Goal: Information Seeking & Learning: Learn about a topic

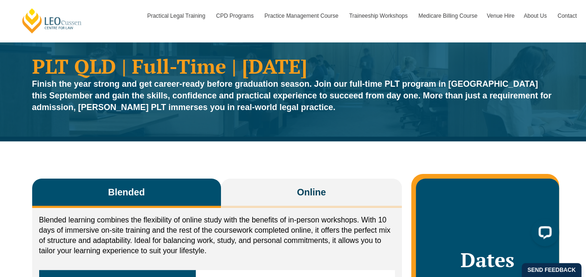
scroll to position [93, 0]
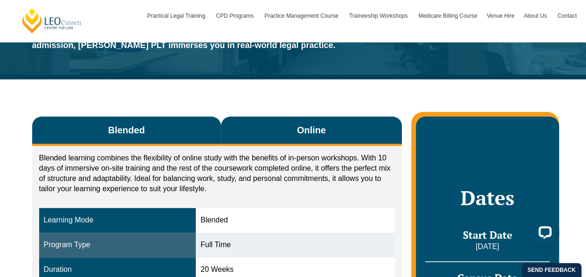
click at [269, 132] on button "Online" at bounding box center [311, 131] width 181 height 29
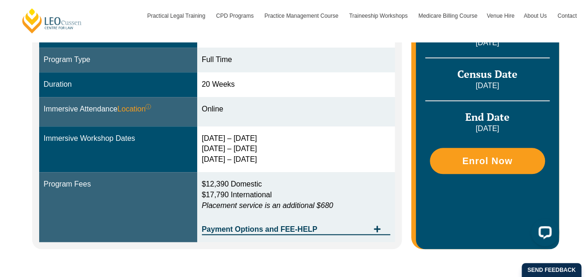
scroll to position [373, 0]
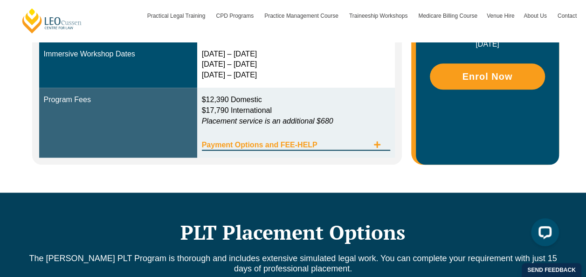
click at [250, 145] on span "Payment Options and FEE-HELP" at bounding box center [285, 144] width 167 height 7
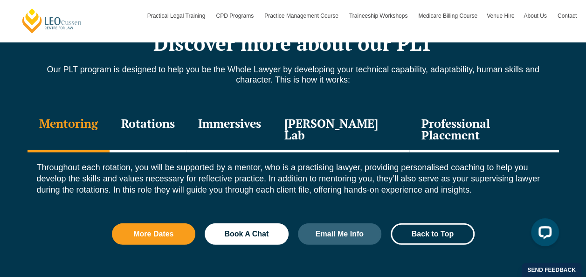
scroll to position [1305, 0]
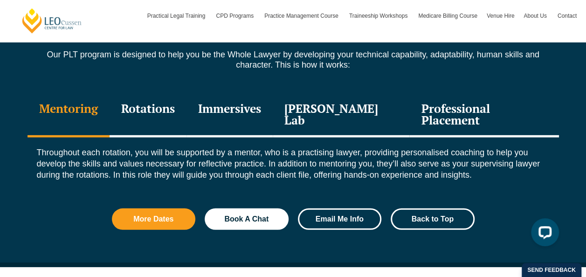
click at [336, 213] on link "Email Me Info" at bounding box center [340, 218] width 84 height 21
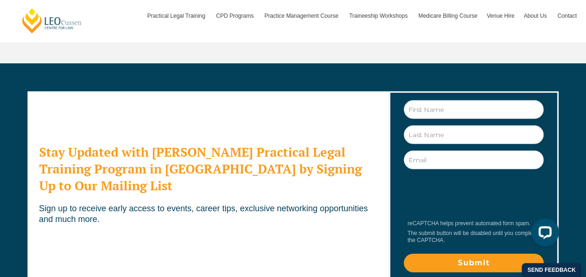
scroll to position [3095, 0]
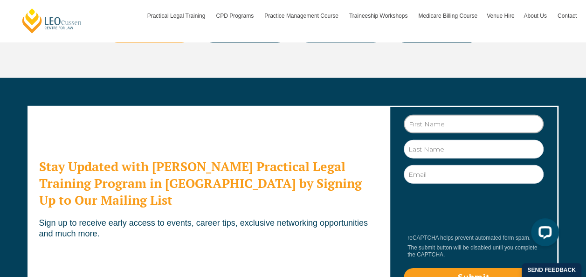
click at [463, 115] on input "First Name" at bounding box center [474, 124] width 140 height 19
type input "Emily"
click at [489, 140] on input "Doylee" at bounding box center [474, 149] width 140 height 19
type input "Doyle"
type input "emilymary0411@gmail.com"
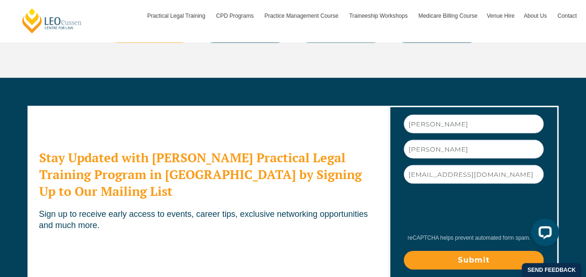
click at [502, 251] on input "Submit" at bounding box center [474, 260] width 140 height 19
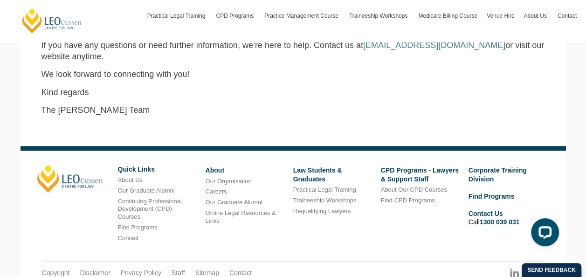
scroll to position [380, 0]
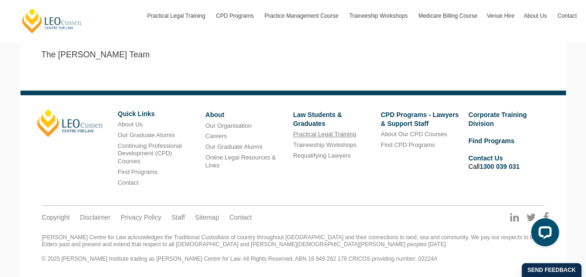
click at [318, 132] on link "Practical Legal Training" at bounding box center [324, 133] width 63 height 7
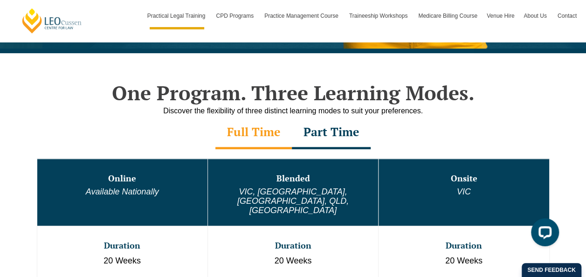
scroll to position [419, 0]
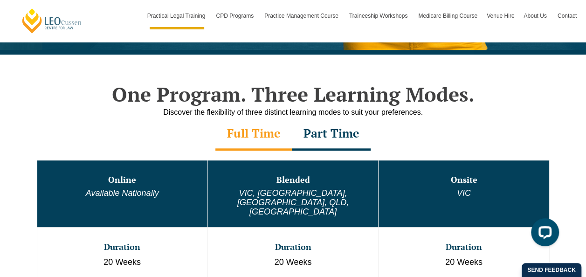
click at [333, 135] on div "Part Time" at bounding box center [331, 134] width 79 height 33
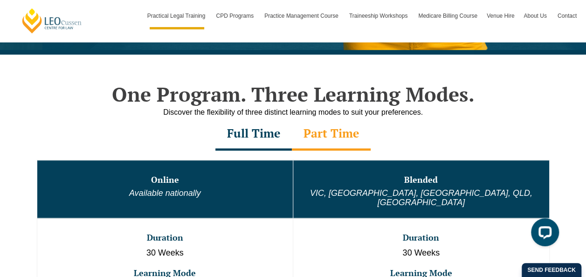
scroll to position [466, 0]
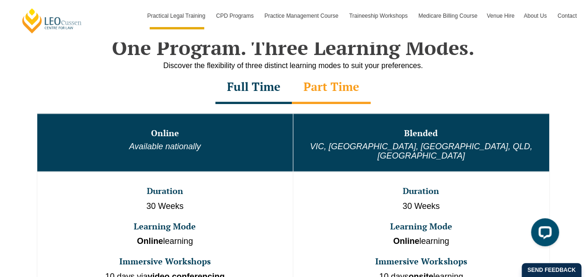
click at [247, 84] on div "Full Time" at bounding box center [253, 87] width 76 height 33
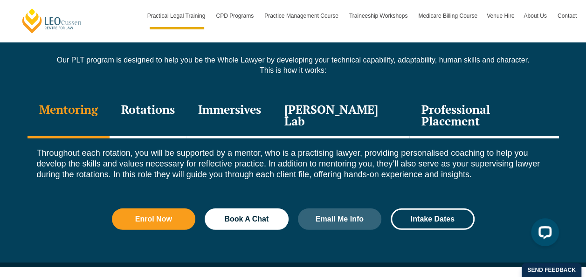
scroll to position [1305, 0]
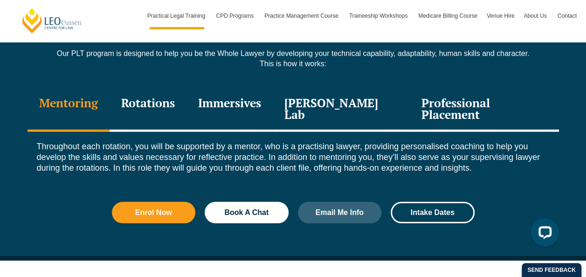
click at [267, 97] on div "Immersives" at bounding box center [229, 110] width 86 height 44
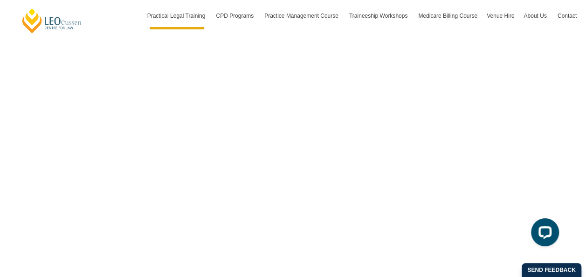
scroll to position [3169, 0]
